Goal: Find specific page/section

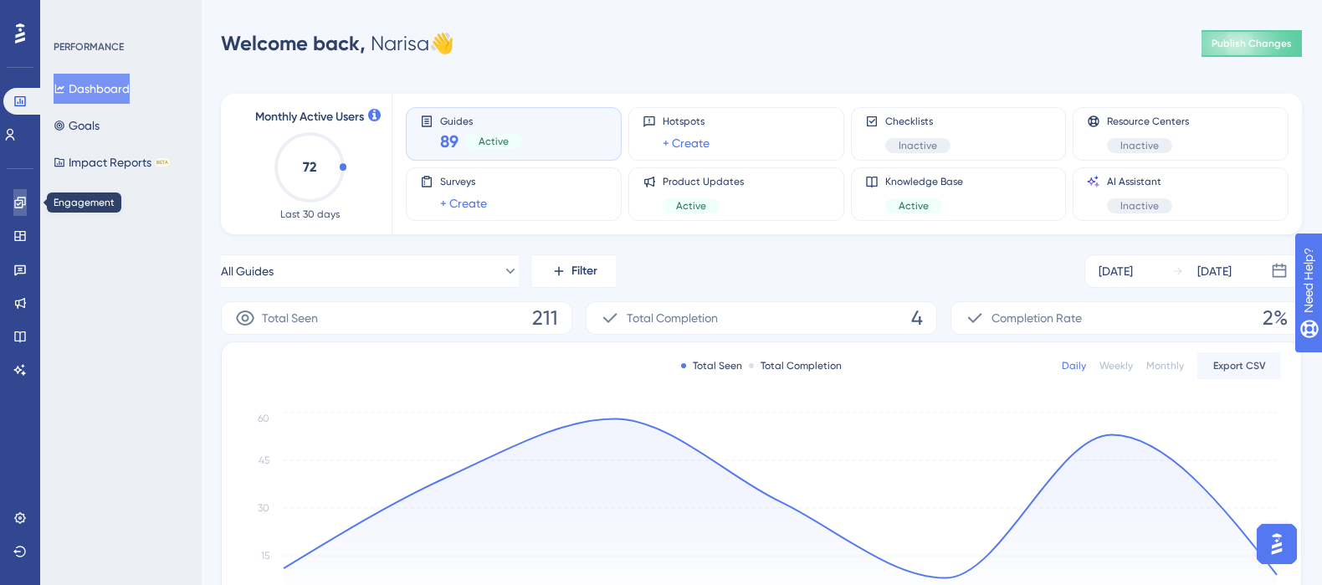
click at [23, 203] on icon at bounding box center [19, 202] width 13 height 13
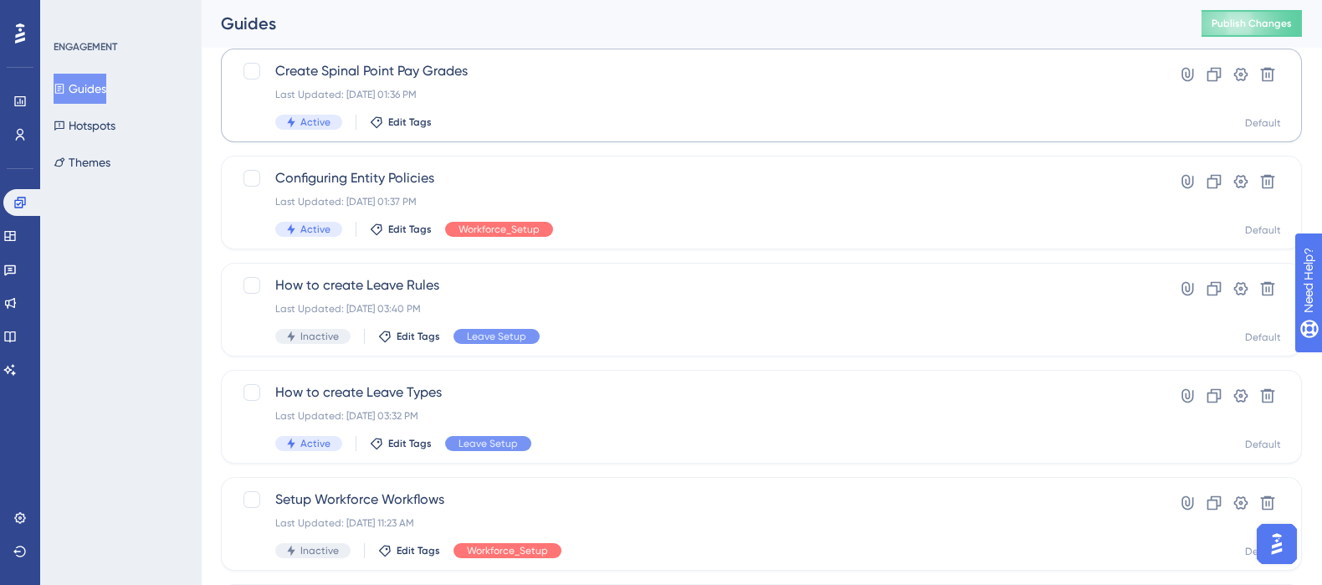
scroll to position [223, 0]
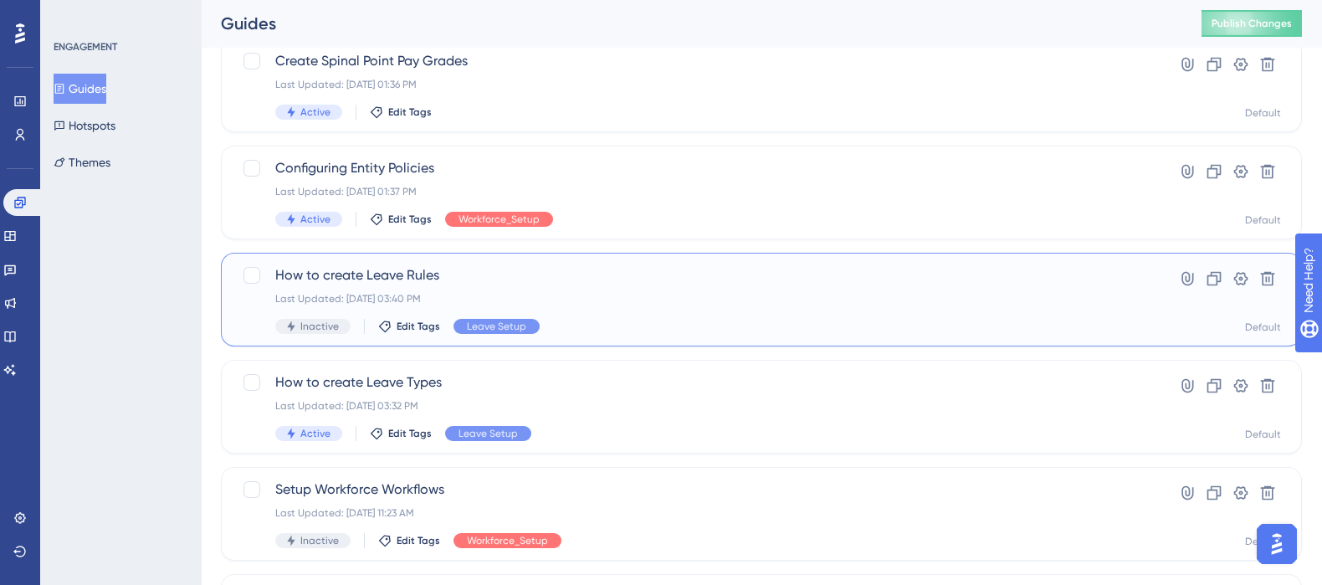
click at [366, 274] on span "How to create Leave Rules" at bounding box center [694, 275] width 838 height 20
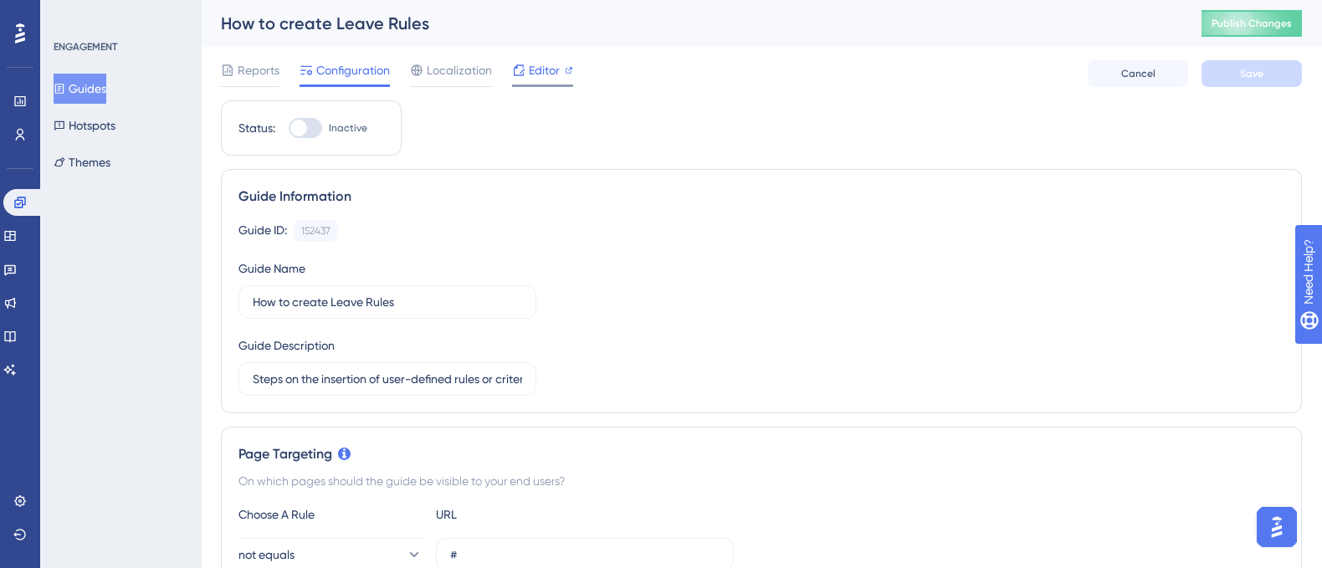
click at [548, 71] on span "Editor" at bounding box center [544, 70] width 31 height 20
